Goal: Information Seeking & Learning: Learn about a topic

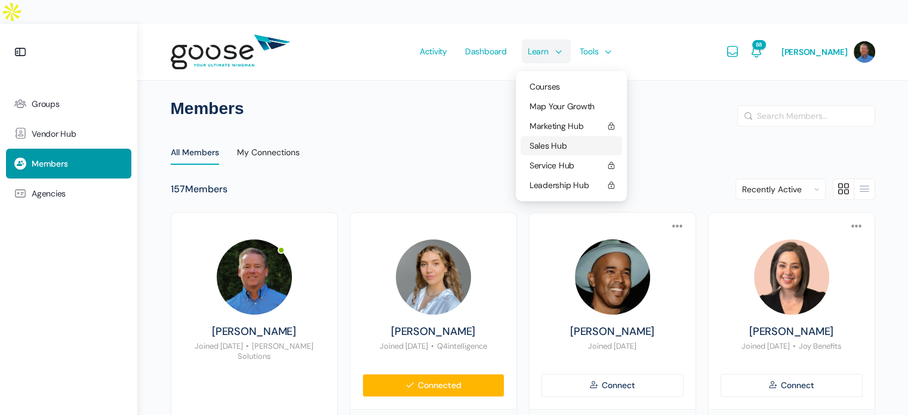
click at [551, 140] on span "Sales Hub" at bounding box center [549, 145] width 38 height 11
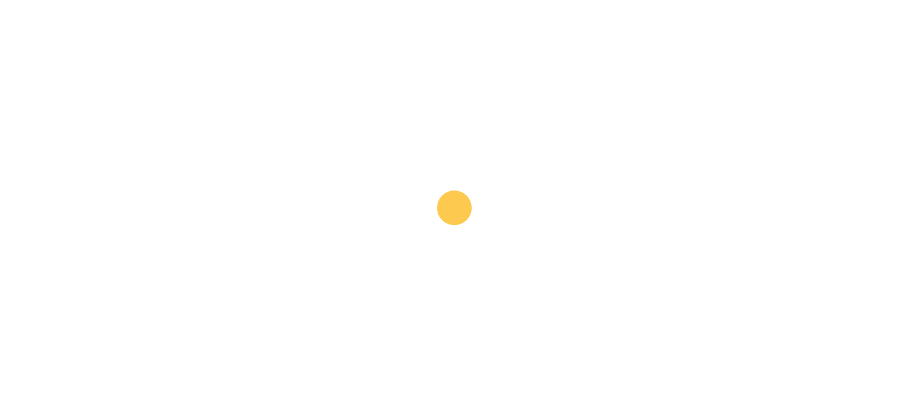
click at [550, 140] on span "Sales Hub" at bounding box center [549, 145] width 38 height 11
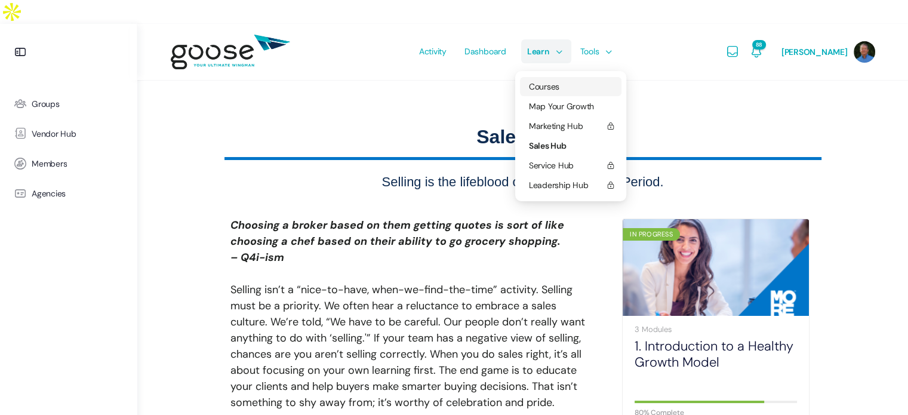
click at [546, 81] on span "Courses" at bounding box center [544, 86] width 30 height 11
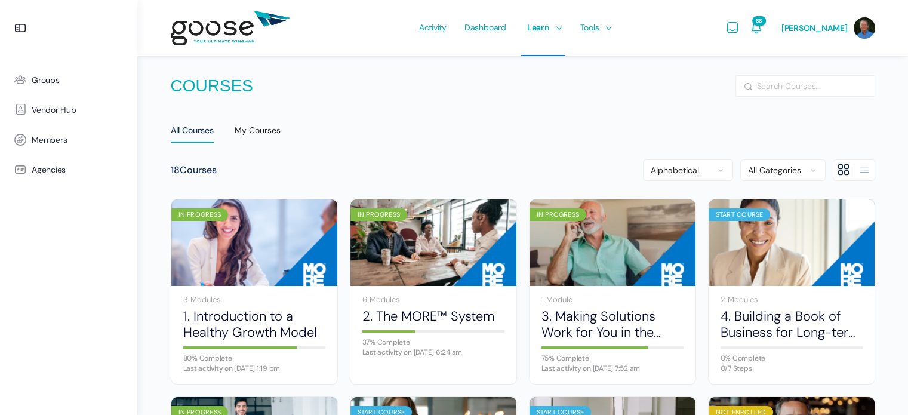
scroll to position [60, 0]
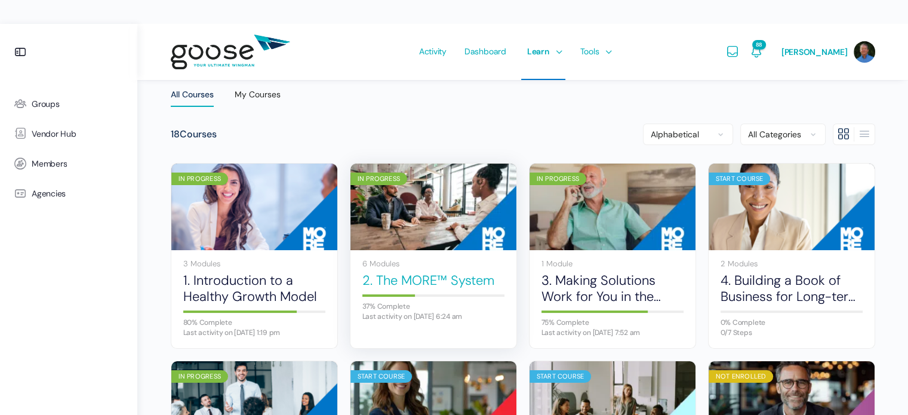
click at [389, 272] on link "2. The MORE™ System" at bounding box center [434, 280] width 142 height 16
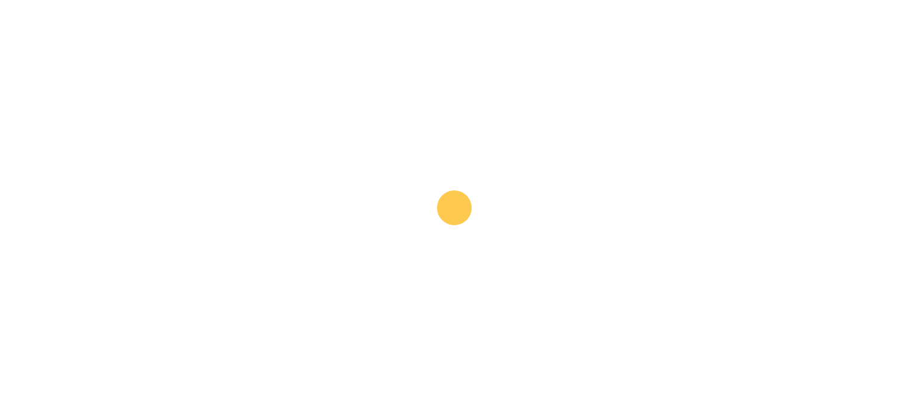
scroll to position [119, 0]
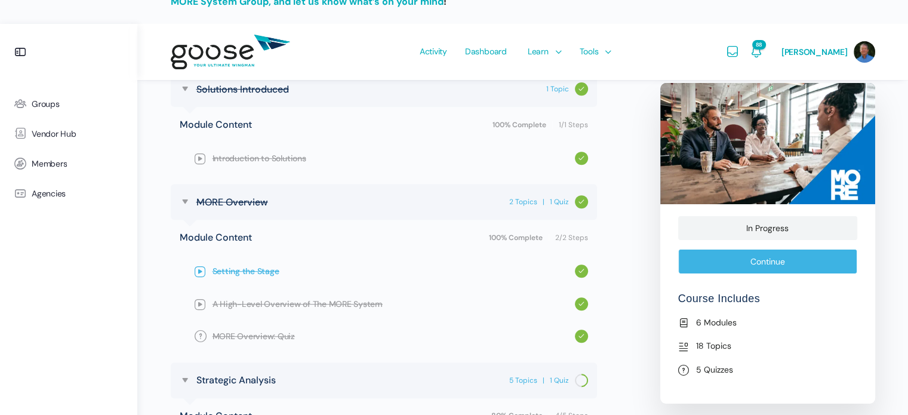
scroll to position [538, 0]
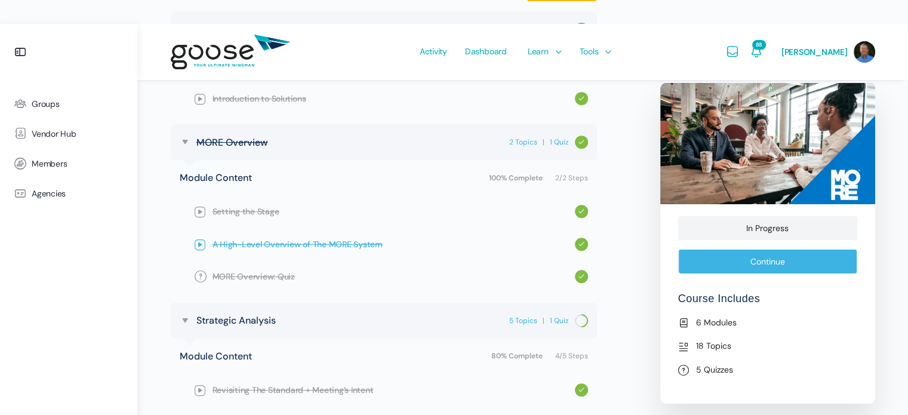
click at [348, 238] on span "A High-Level Overview of The MORE System" at bounding box center [394, 244] width 363 height 13
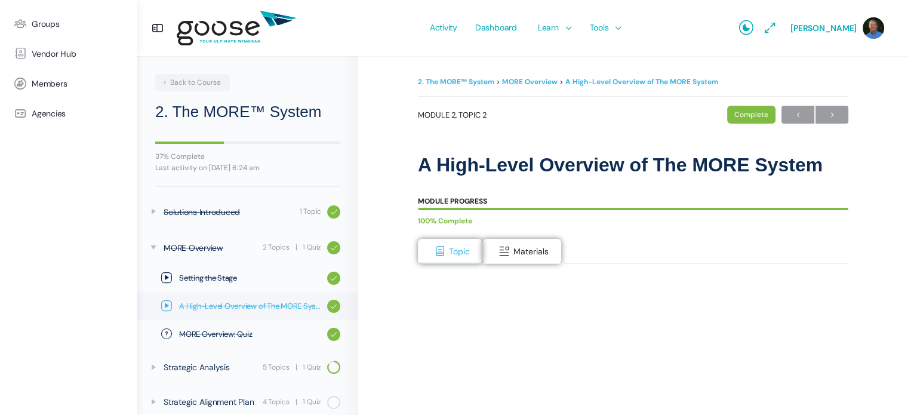
scroll to position [82, 0]
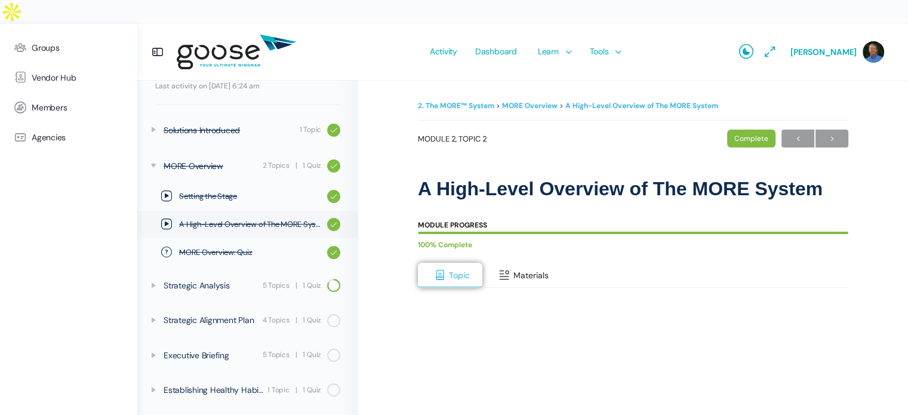
click at [518, 270] on span "Materials" at bounding box center [531, 275] width 35 height 11
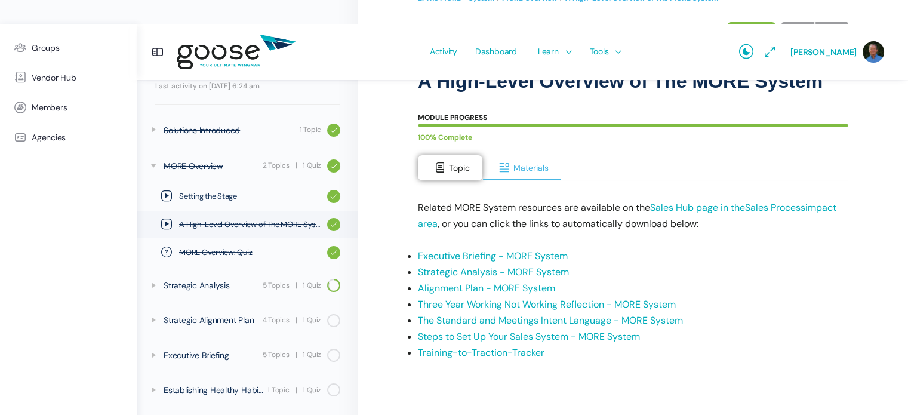
scroll to position [0, 0]
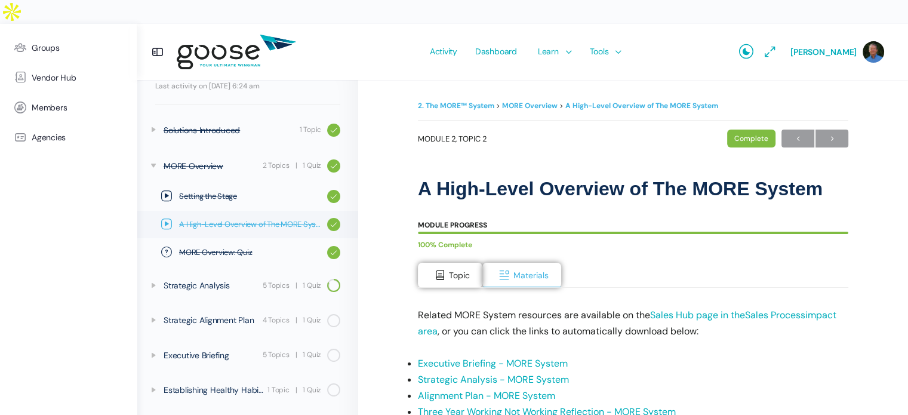
click at [165, 224] on icon at bounding box center [166, 224] width 11 height 11
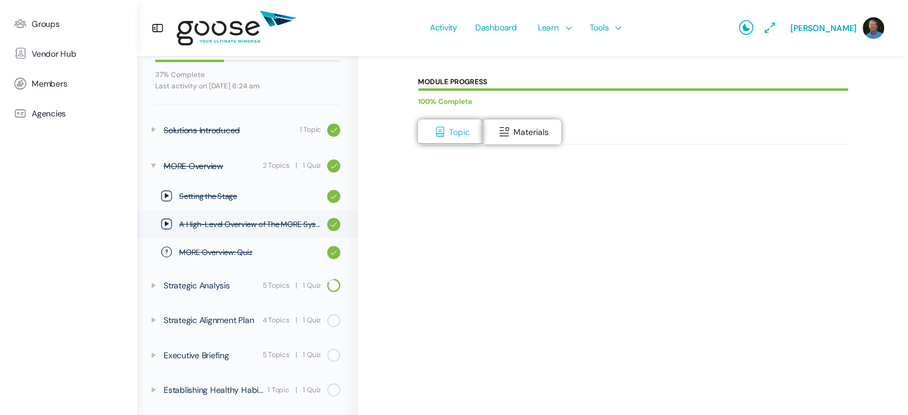
scroll to position [179, 0]
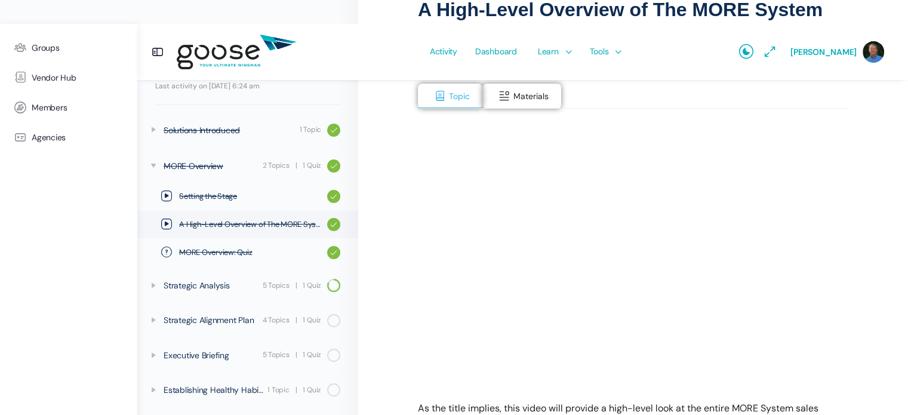
click at [379, 306] on div "2. The MORE™ System MORE Overview A High-Level Overview of The MORE System Comp…" at bounding box center [633, 206] width 550 height 611
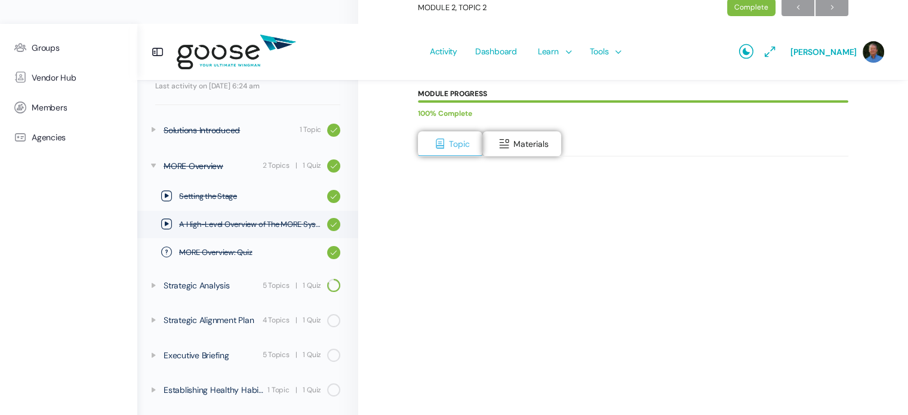
scroll to position [191, 0]
